Goal: Information Seeking & Learning: Find specific fact

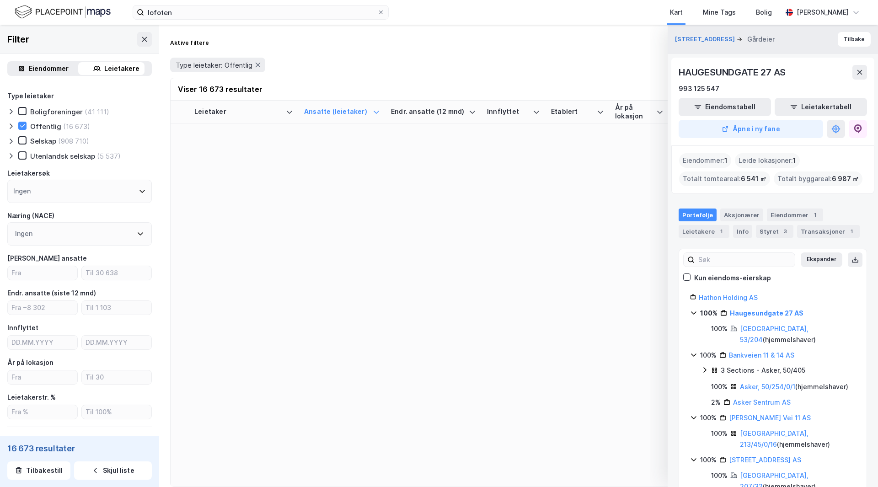
scroll to position [12340, 0]
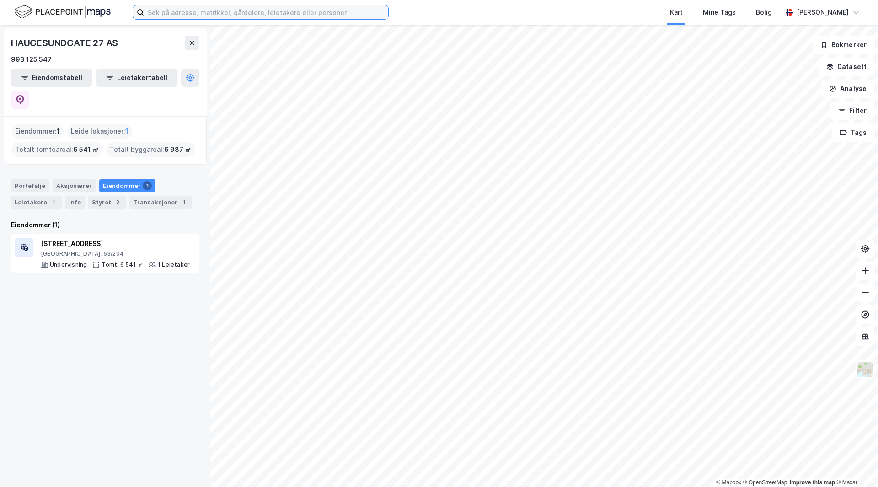
click at [277, 16] on input at bounding box center [266, 12] width 244 height 14
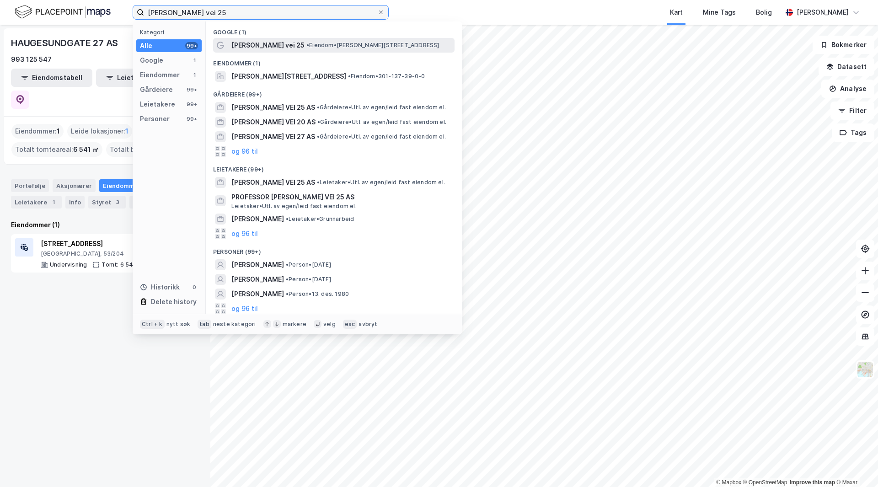
type input "nils hansens vei 25"
click at [271, 46] on span "Nils Hansens vei 25" at bounding box center [267, 45] width 73 height 11
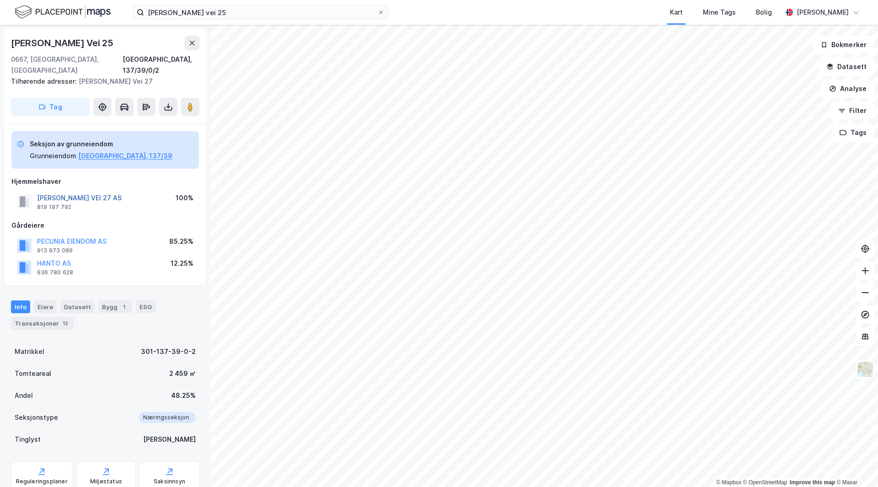
click at [0, 0] on button "NILS HANSENS VEI 27 AS" at bounding box center [0, 0] width 0 height 0
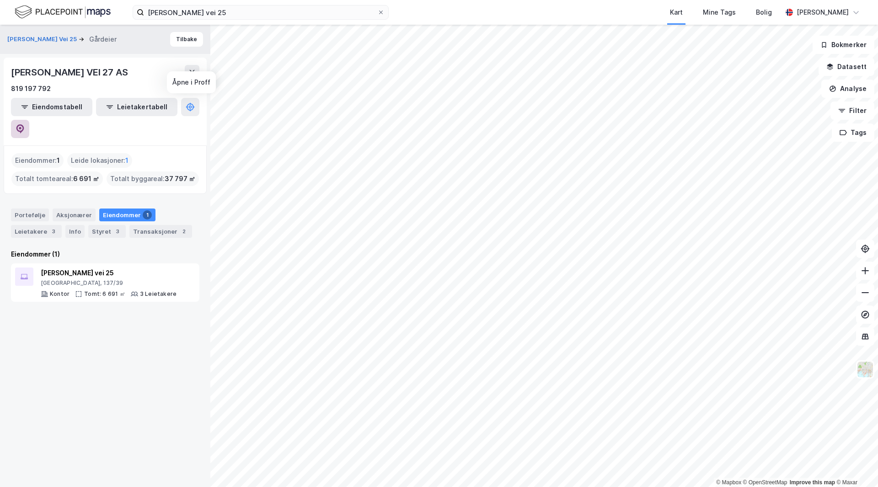
click at [21, 127] on icon at bounding box center [20, 128] width 3 height 3
